Goal: Information Seeking & Learning: Find specific page/section

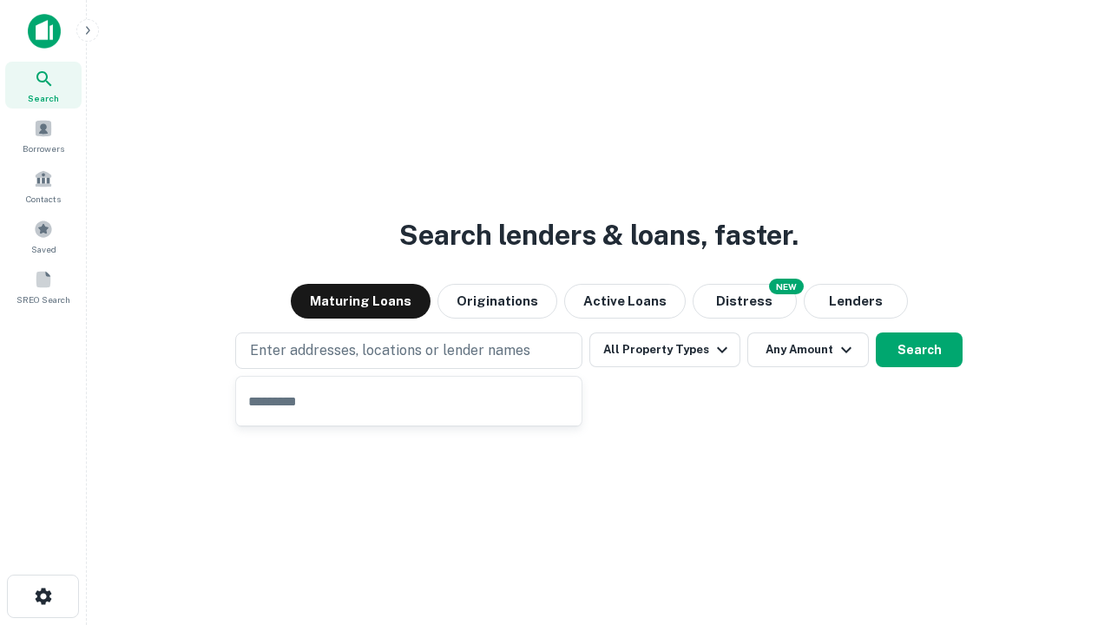
type input "**********"
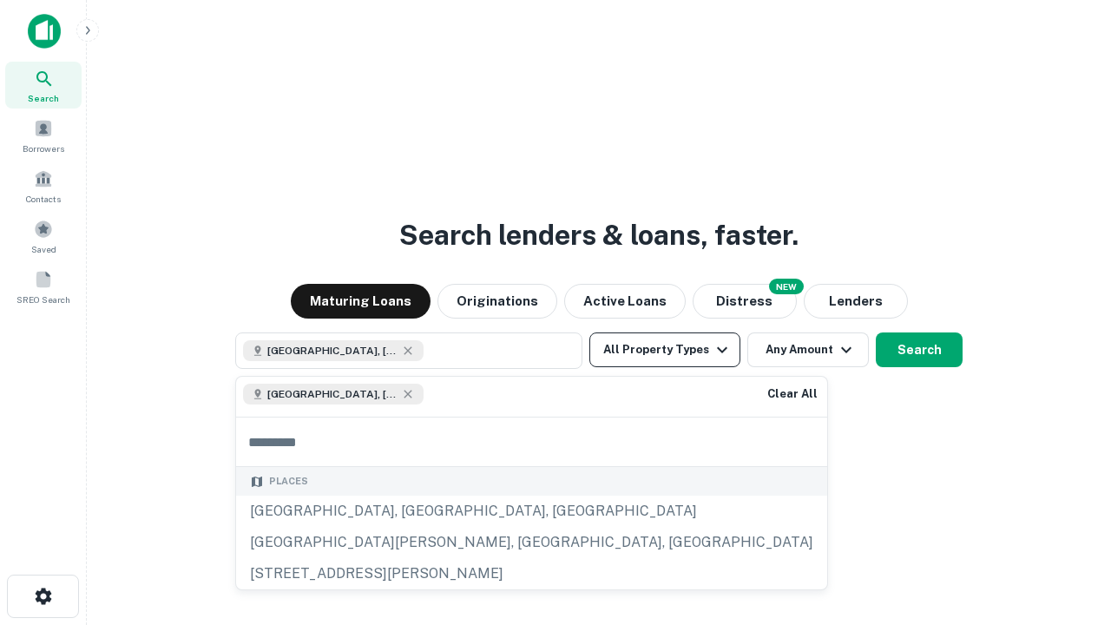
click at [665, 350] on button "All Property Types" at bounding box center [665, 350] width 151 height 35
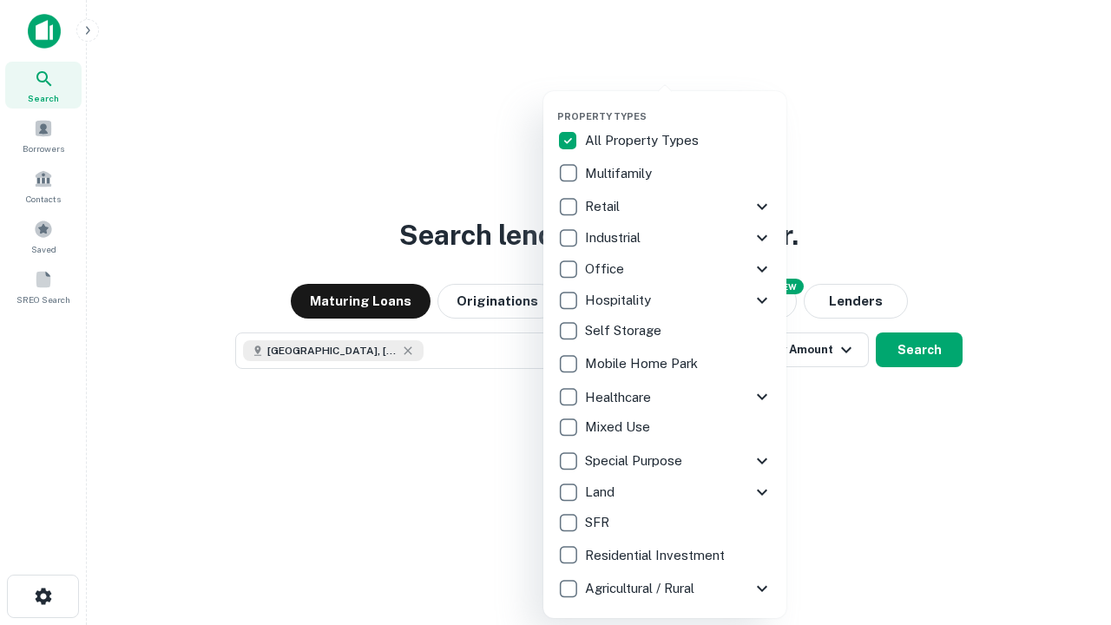
click at [679, 105] on button "button" at bounding box center [678, 105] width 243 height 1
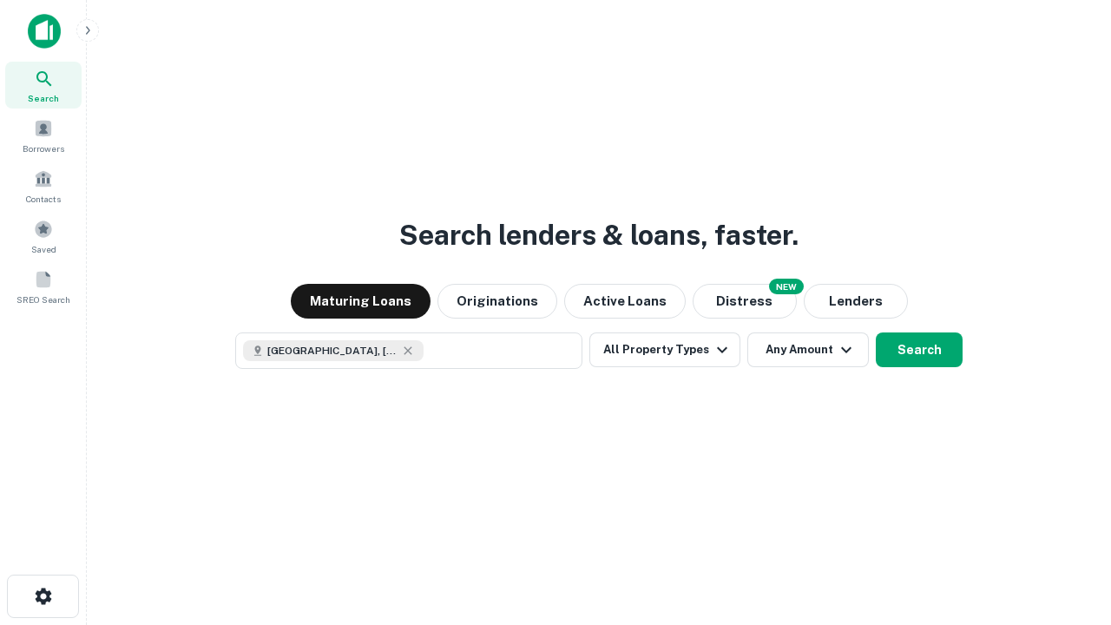
scroll to position [28, 0]
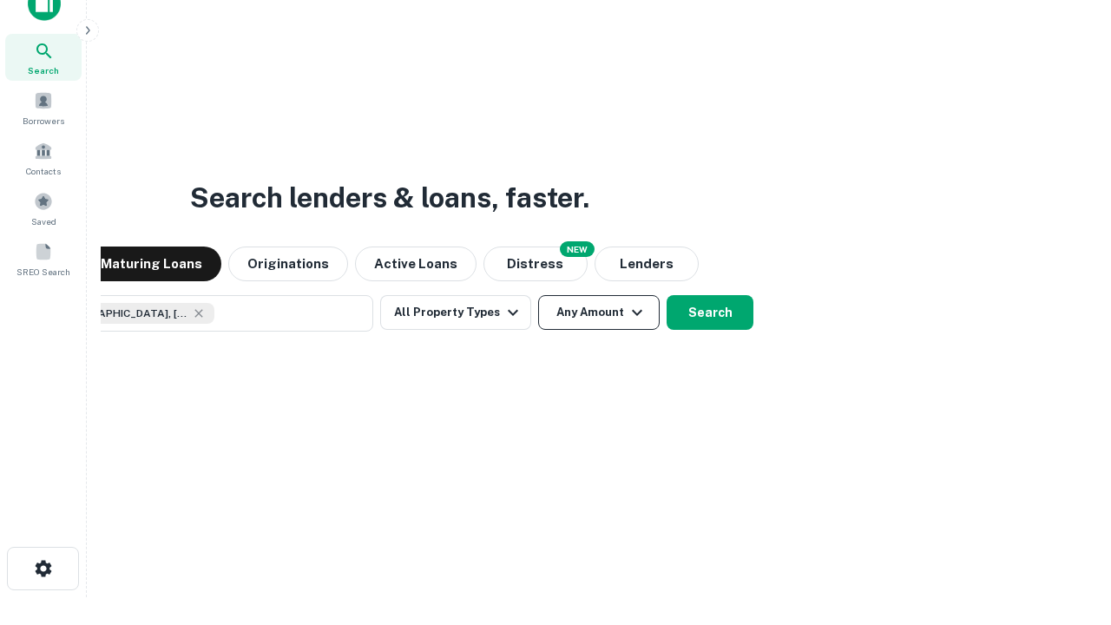
click at [538, 295] on button "Any Amount" at bounding box center [599, 312] width 122 height 35
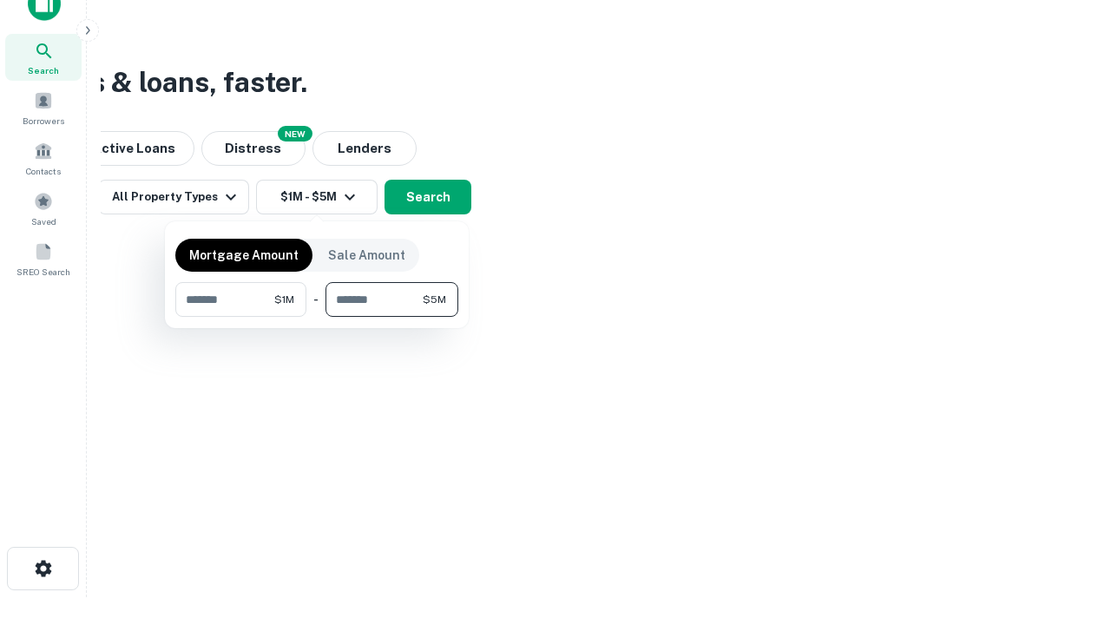
type input "*******"
click at [317, 317] on button "button" at bounding box center [316, 317] width 283 height 1
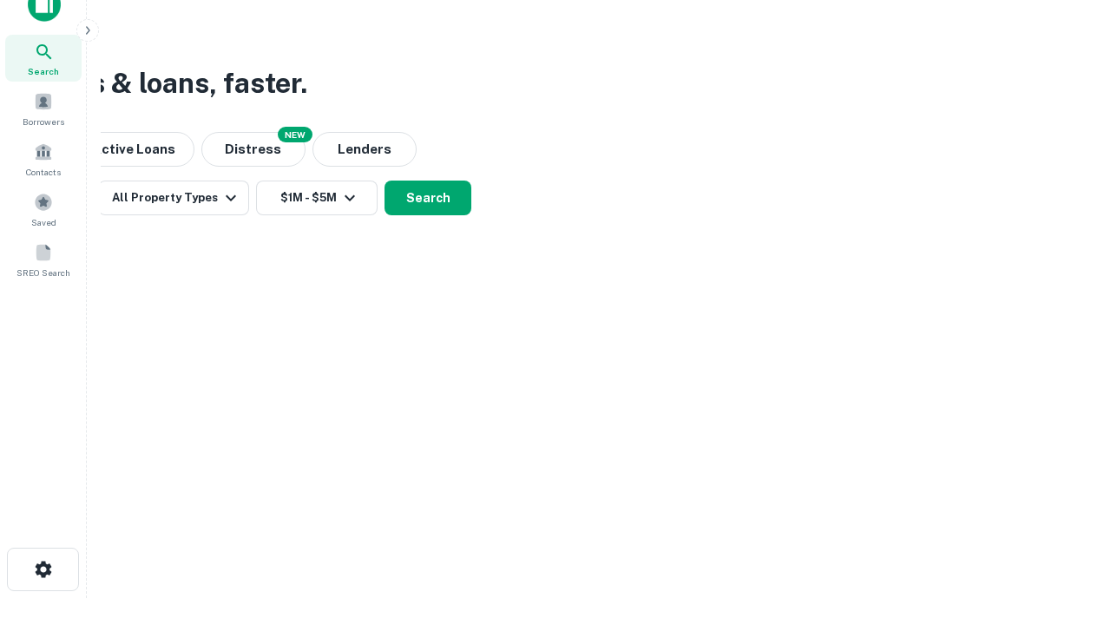
scroll to position [10, 320]
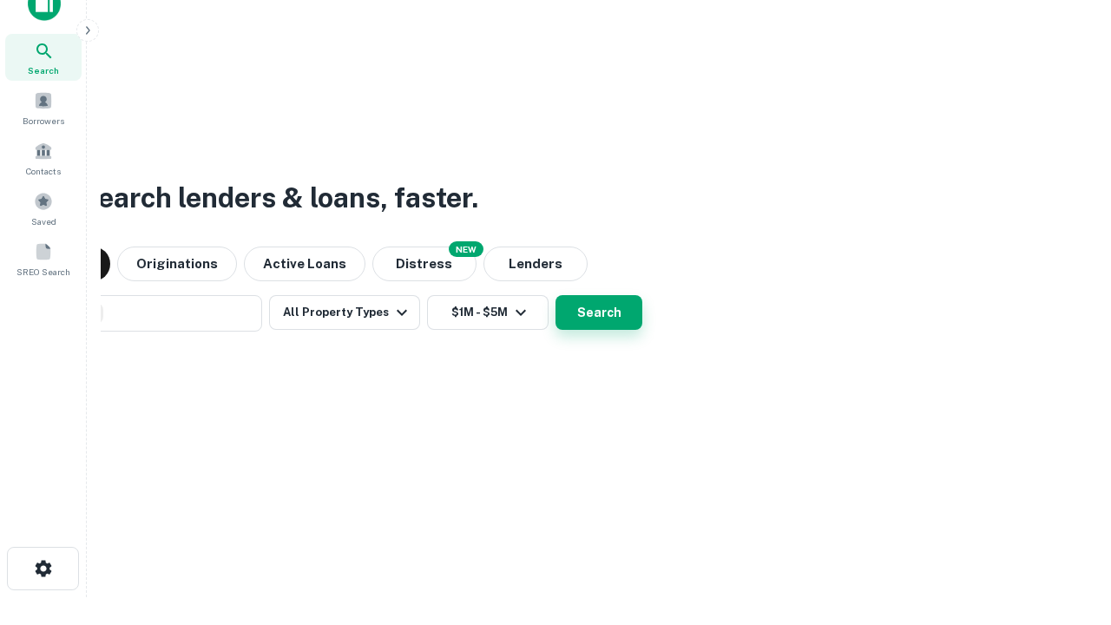
click at [556, 295] on button "Search" at bounding box center [599, 312] width 87 height 35
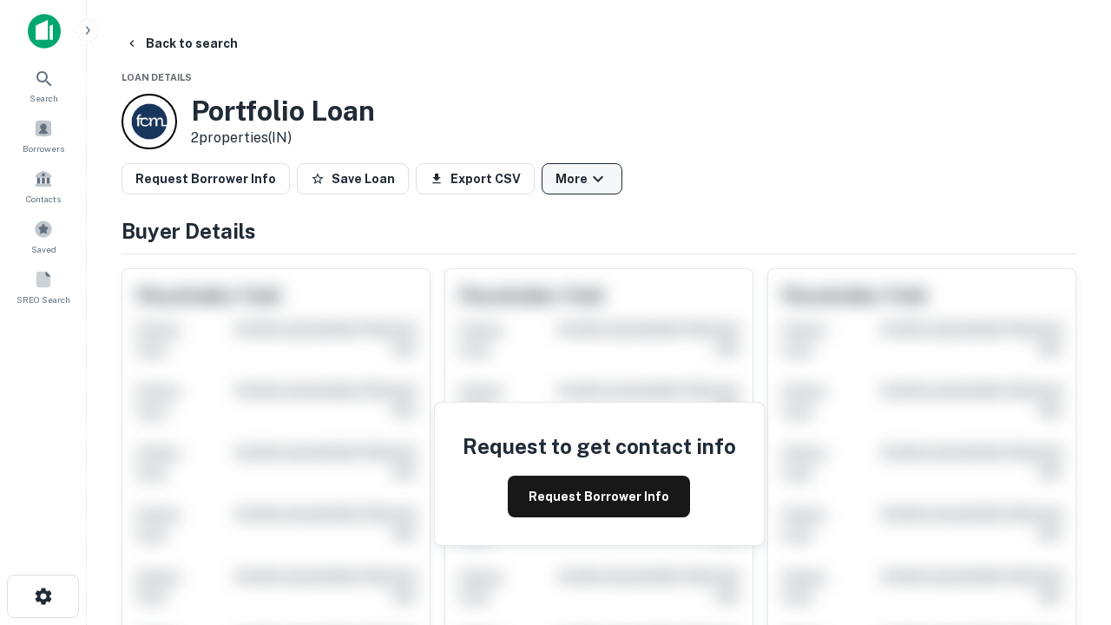
click at [582, 179] on button "More" at bounding box center [582, 178] width 81 height 31
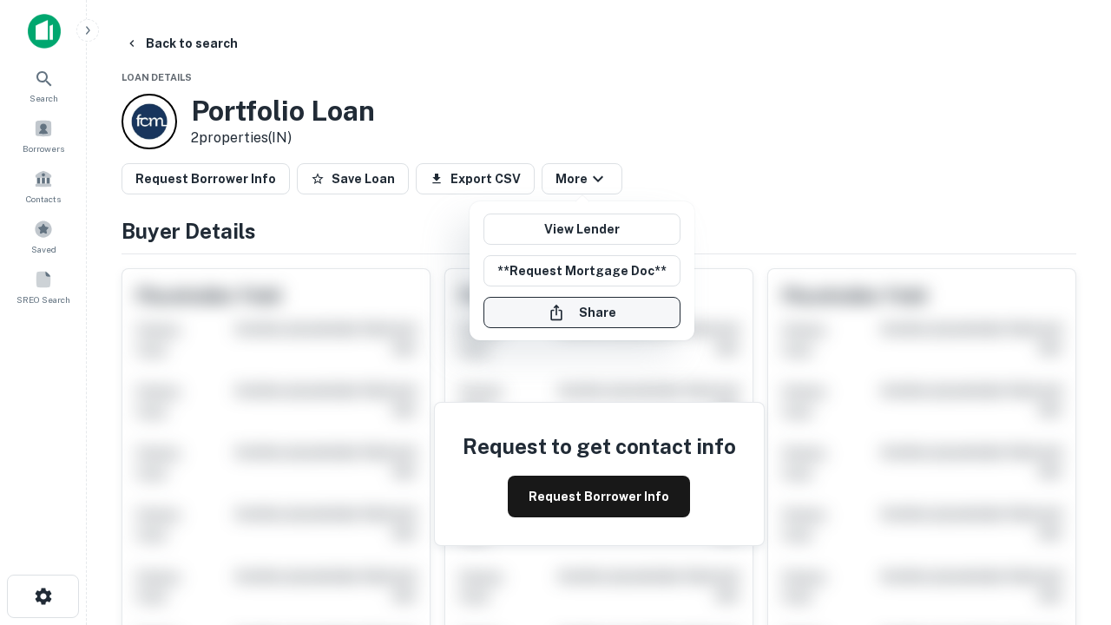
click at [582, 313] on button "Share" at bounding box center [582, 312] width 197 height 31
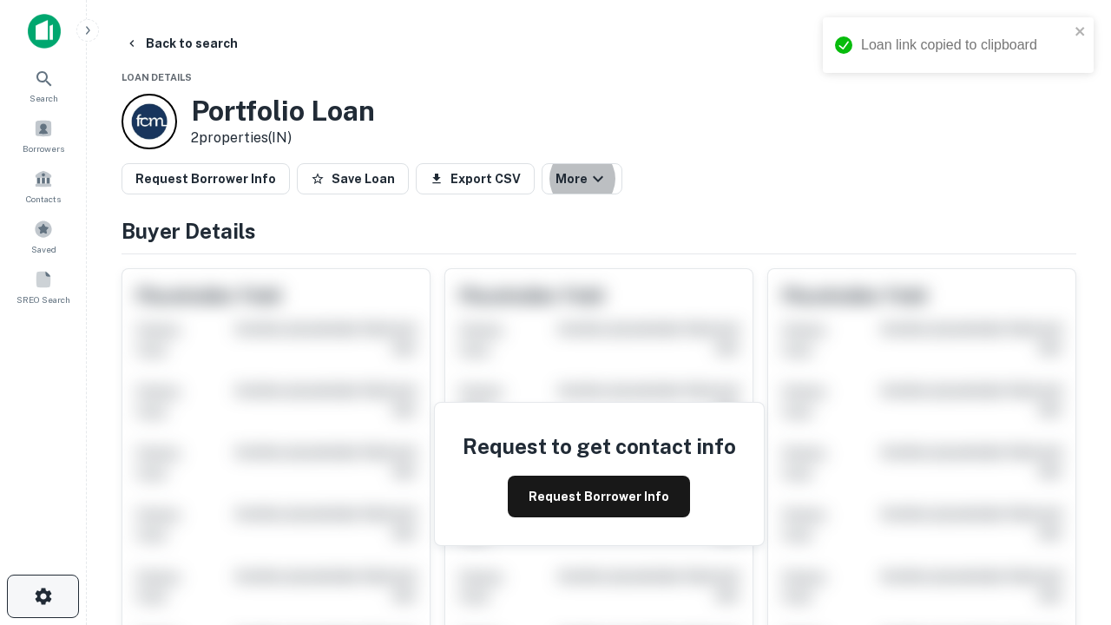
click at [43, 596] on icon "button" at bounding box center [43, 596] width 21 height 21
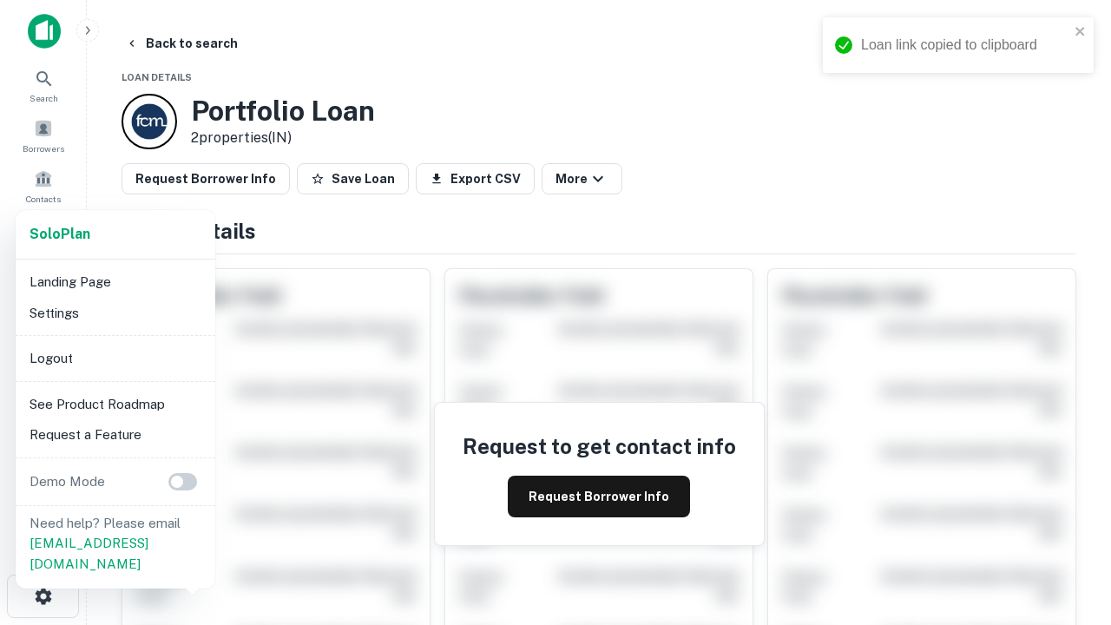
click at [115, 358] on li "Logout" at bounding box center [116, 358] width 186 height 31
